Goal: Task Accomplishment & Management: Use online tool/utility

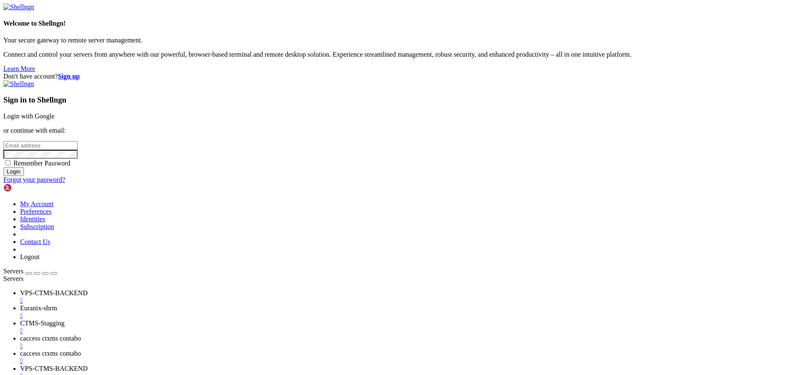
click at [64, 275] on nav at bounding box center [402, 275] width 799 height 0
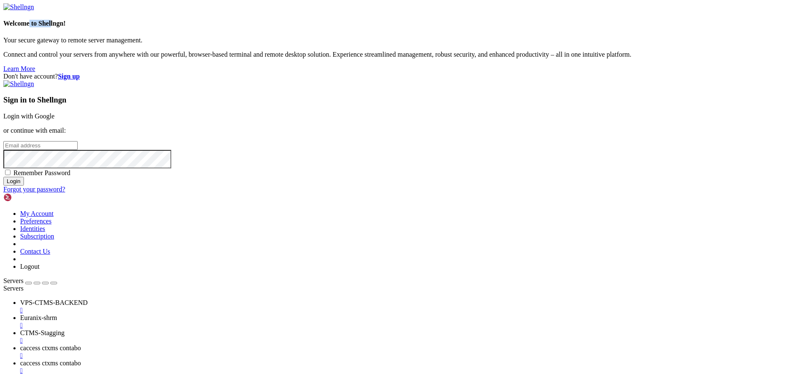
click at [64, 73] on div "Welcome to Shellngn! Your secure gateway to remote server management. Connect a…" at bounding box center [402, 37] width 799 height 69
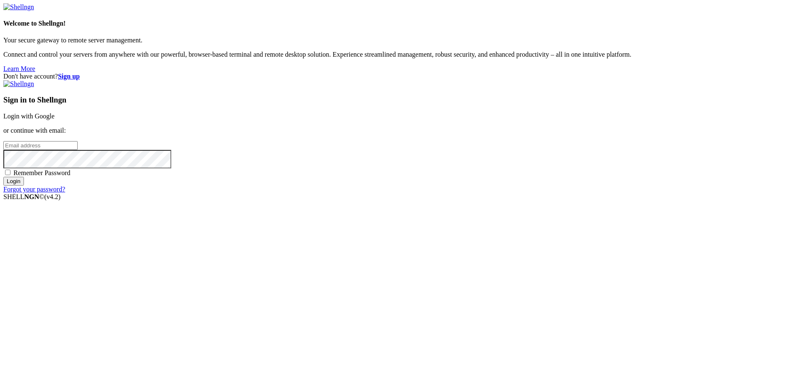
click at [55, 120] on link "Login with Google" at bounding box center [28, 115] width 51 height 7
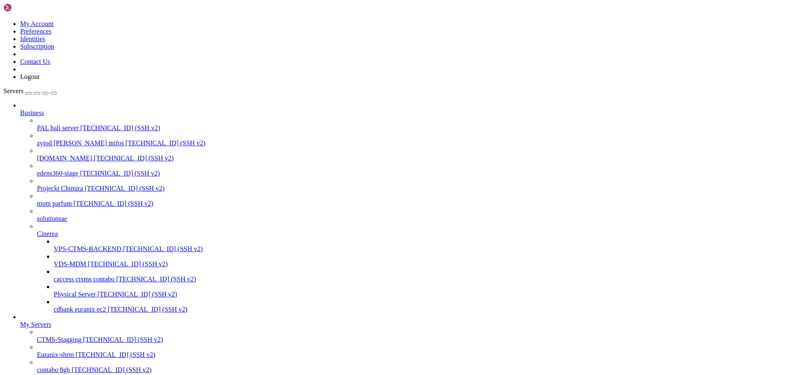
click at [80, 124] on span "[TECHNICAL_ID] (SSH v2)" at bounding box center [120, 127] width 80 height 7
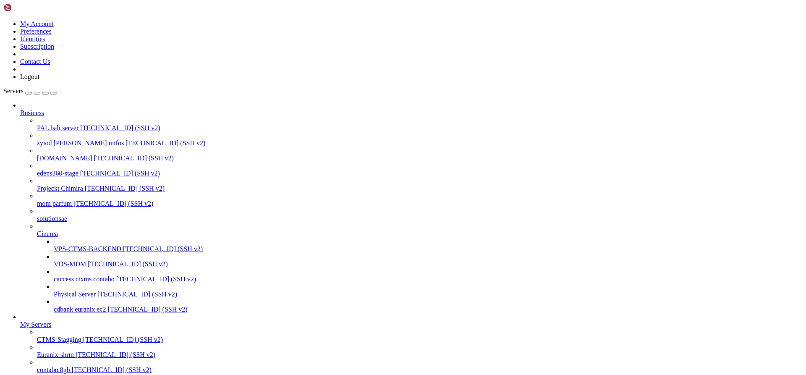
click at [83, 351] on span "[TECHNICAL_ID] (SSH v2)" at bounding box center [116, 354] width 80 height 7
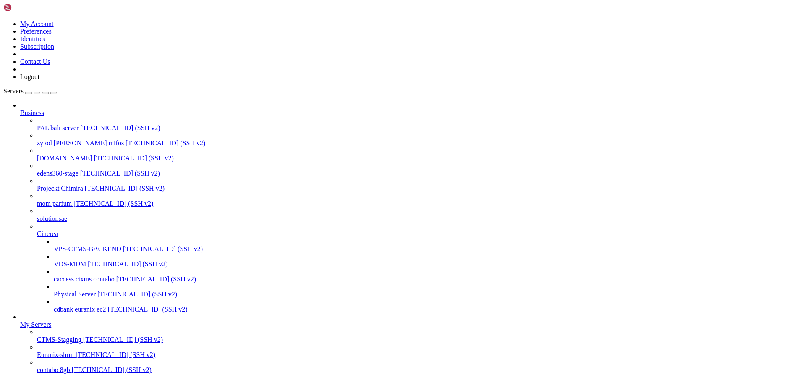
click at [83, 351] on span "[TECHNICAL_ID] (SSH v2)" at bounding box center [116, 354] width 80 height 7
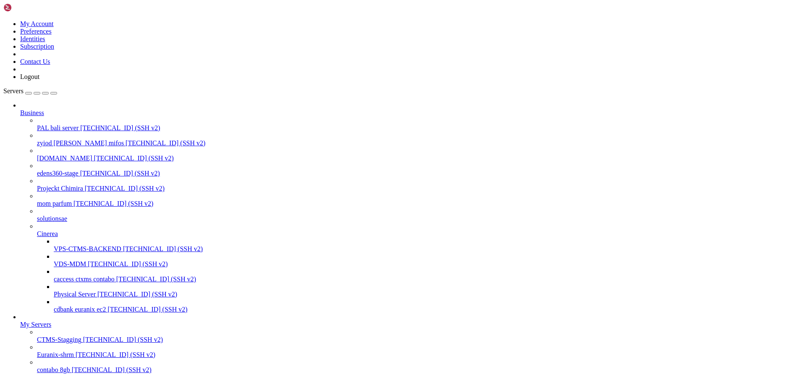
drag, startPoint x: 209, startPoint y: 1003, endPoint x: 4, endPoint y: 891, distance: 232.9
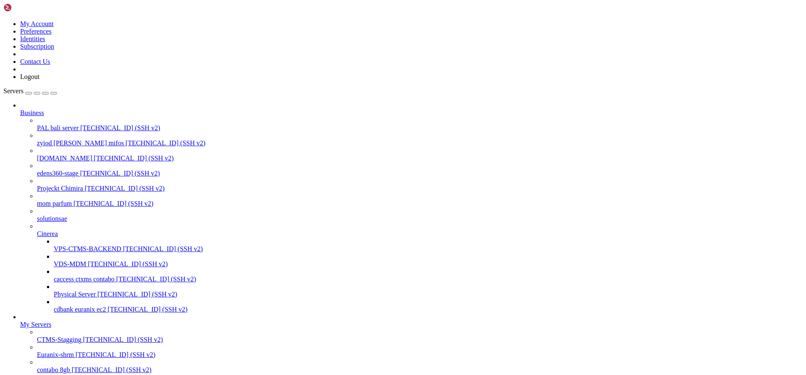
drag, startPoint x: 227, startPoint y: 1004, endPoint x: 7, endPoint y: 864, distance: 260.4
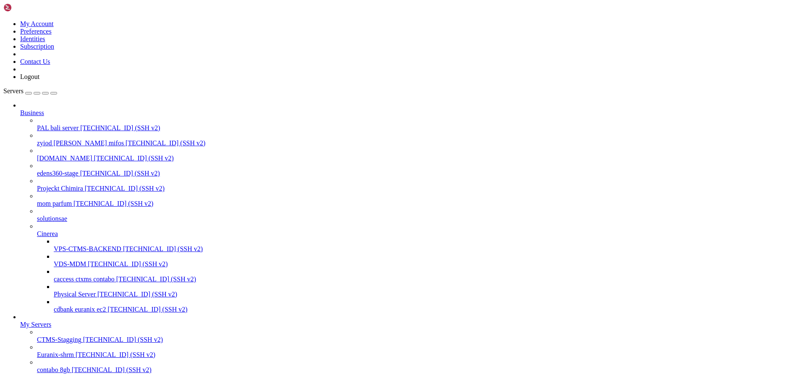
click at [47, 124] on span "PAL bali server" at bounding box center [58, 127] width 42 height 7
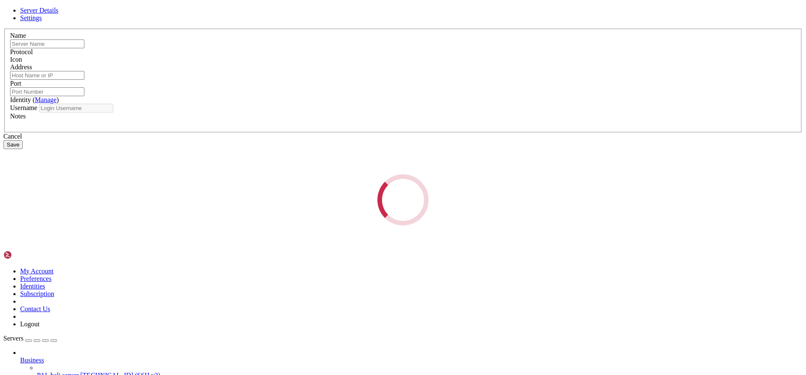
type input "PAL bali server"
type input "[TECHNICAL_ID]"
type input "22"
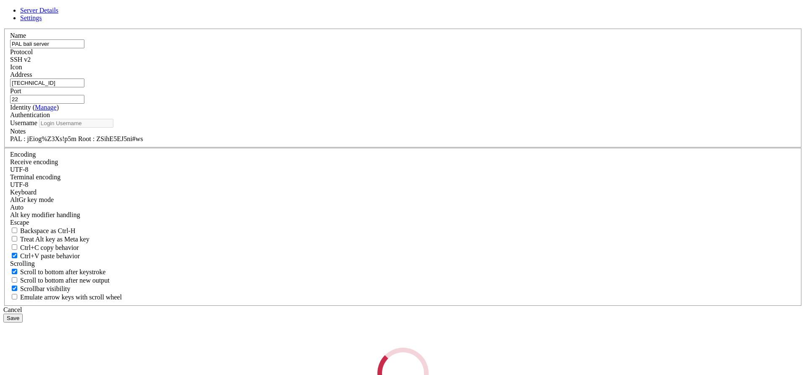
type input "root"
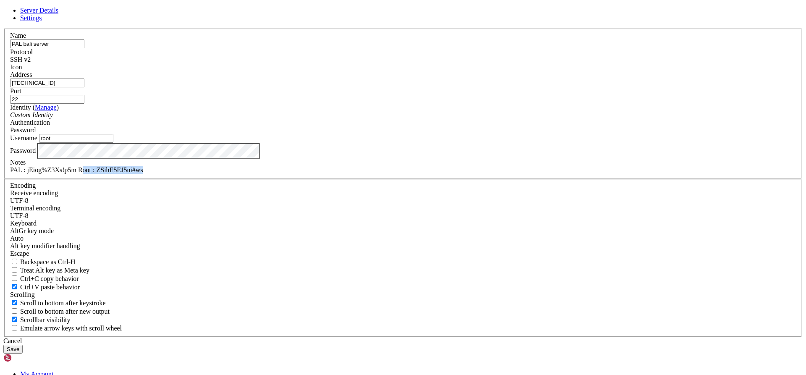
drag, startPoint x: 360, startPoint y: 264, endPoint x: 424, endPoint y: 271, distance: 64.2
click at [424, 174] on div "PAL : jEiog%Z3Xs!p5m Root : ZSihE5EJ5ni#ws" at bounding box center [403, 170] width 786 height 8
copy div "oot : ZSihE5EJ5ni#ws"
click at [460, 337] on div "Cancel" at bounding box center [402, 341] width 799 height 8
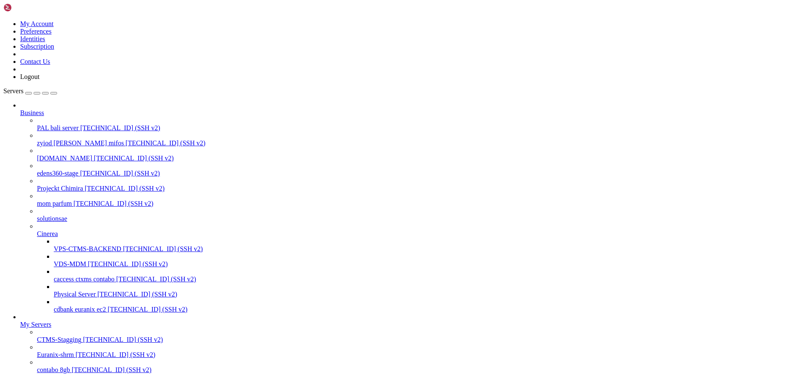
click at [53, 124] on span "PAL bali server" at bounding box center [58, 127] width 42 height 7
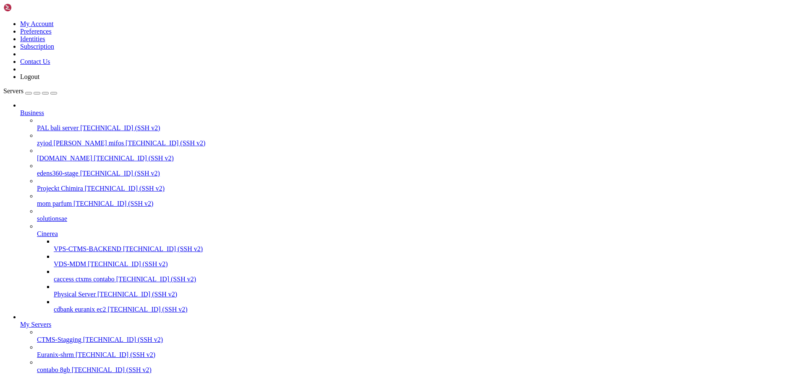
scroll to position [146, 0]
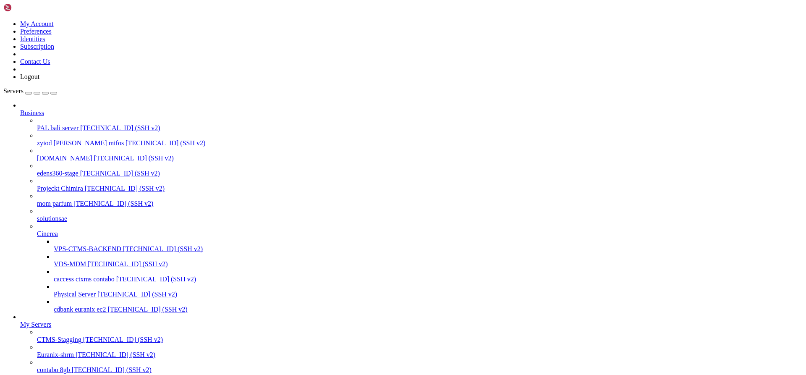
scroll to position [5010, 0]
drag, startPoint x: 172, startPoint y: 836, endPoint x: 49, endPoint y: 840, distance: 123.9
drag, startPoint x: 169, startPoint y: 838, endPoint x: 47, endPoint y: 838, distance: 122.6
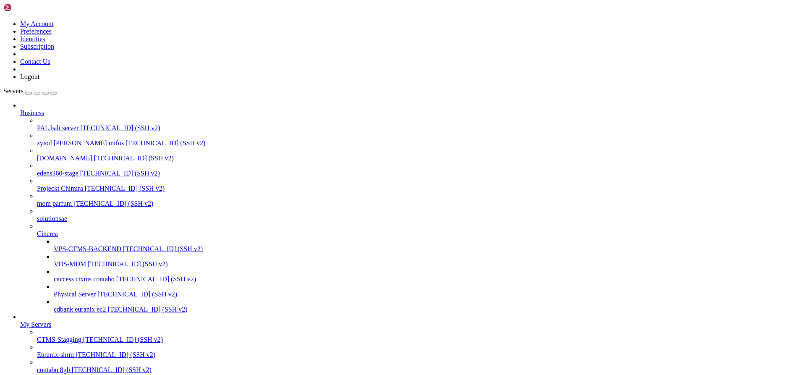
scroll to position [560484, 0]
click at [80, 124] on span "[TECHNICAL_ID] (SSH v2)" at bounding box center [120, 127] width 80 height 7
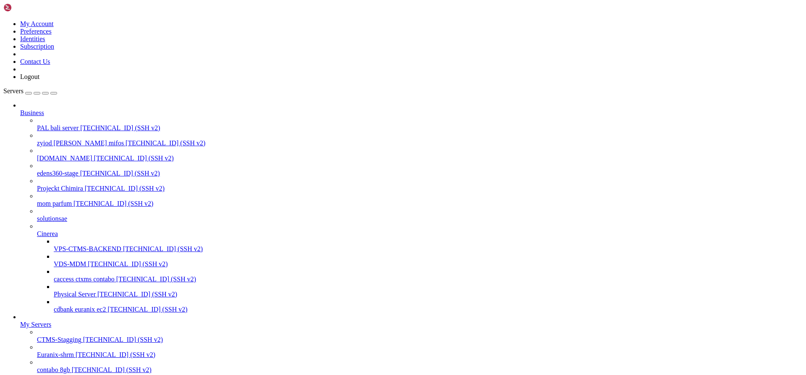
scroll to position [560623, 0]
type input "/root"
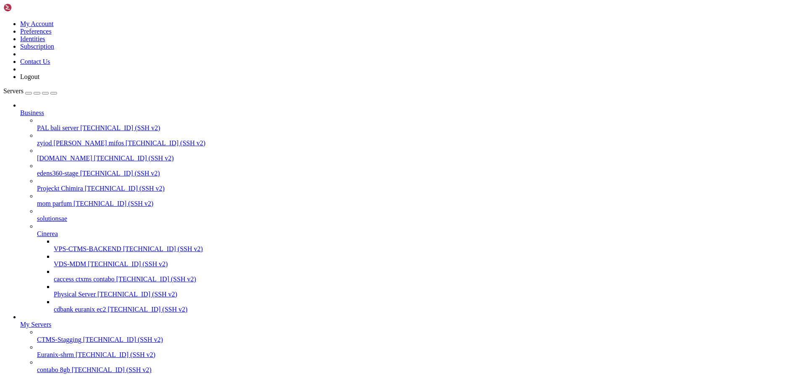
scroll to position [49, 0]
drag, startPoint x: 722, startPoint y: 172, endPoint x: 557, endPoint y: 173, distance: 164.9
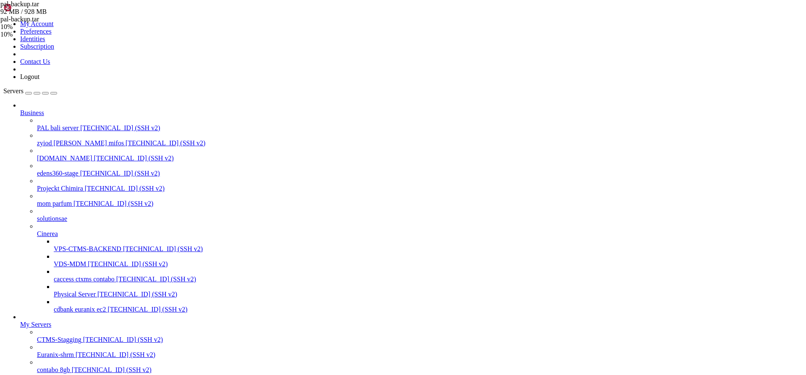
scroll to position [188, 0]
